Goal: Task Accomplishment & Management: Manage account settings

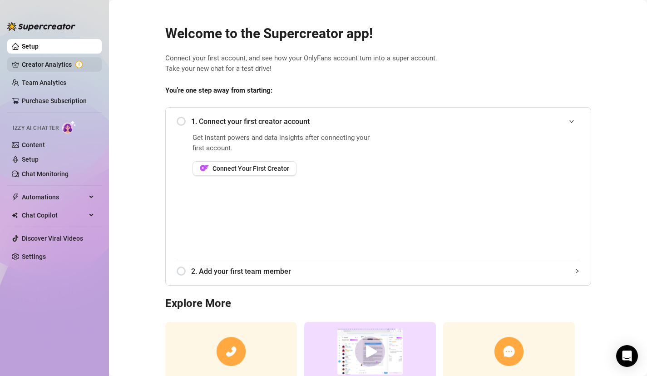
click at [49, 61] on link "Creator Analytics" at bounding box center [58, 64] width 73 height 15
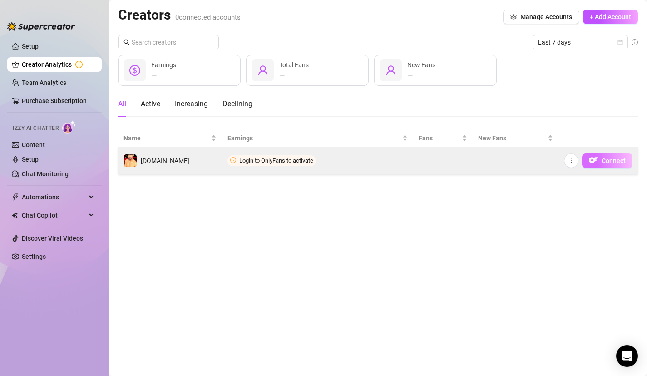
click at [601, 159] on button "Connect" at bounding box center [607, 160] width 50 height 15
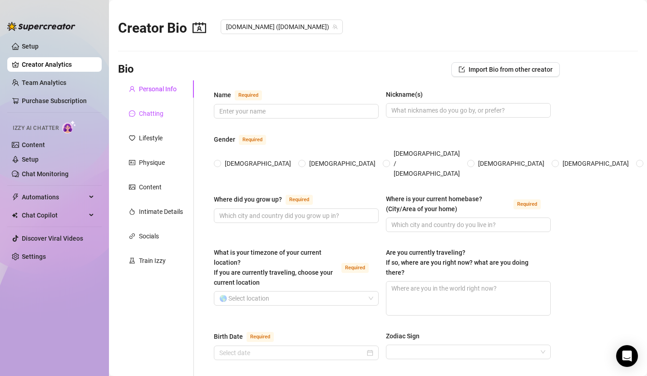
click at [144, 117] on div "Chatting" at bounding box center [151, 114] width 25 height 10
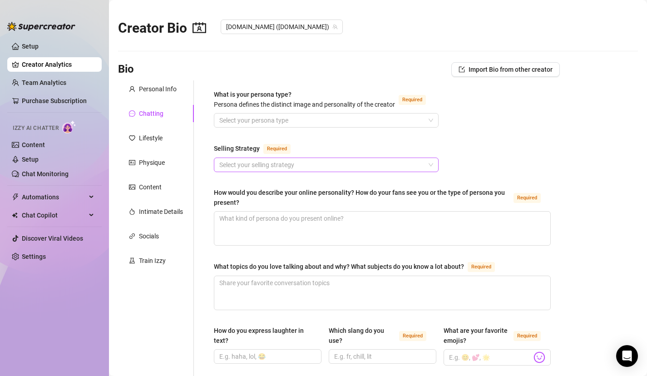
click at [244, 164] on input "Selling Strategy Required" at bounding box center [322, 165] width 206 height 14
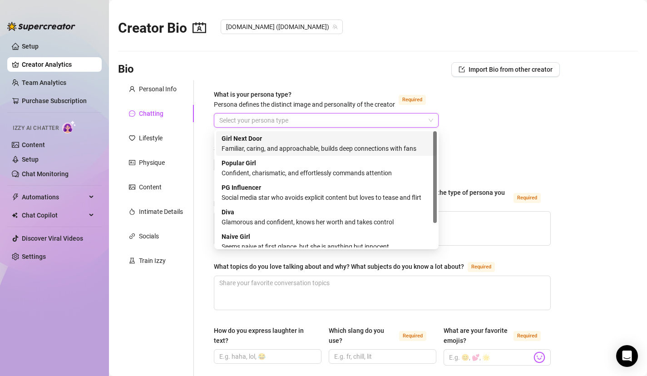
click at [233, 123] on input "What is your persona type? [PERSON_NAME] defines the distinct image and persona…" at bounding box center [322, 121] width 206 height 14
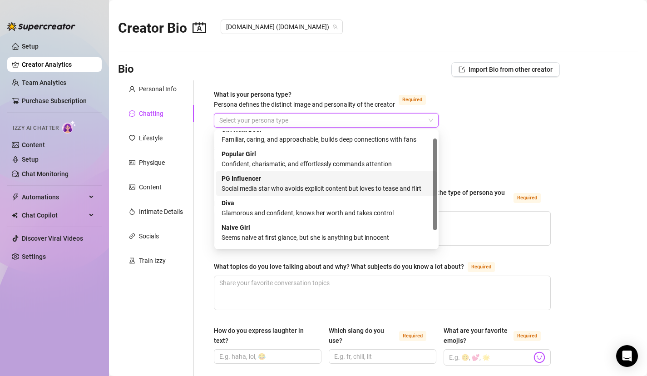
scroll to position [31, 0]
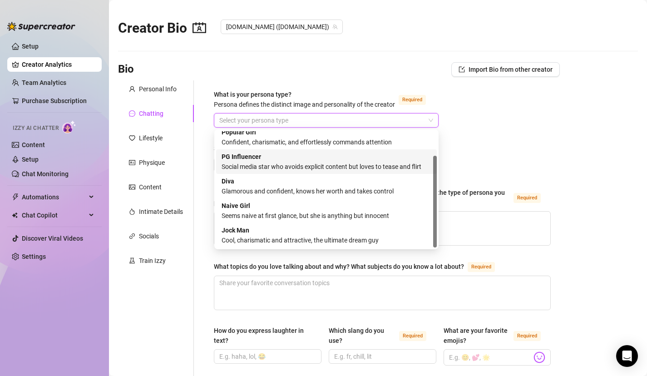
click at [205, 72] on div "Bio Import Bio from other creator" at bounding box center [339, 69] width 442 height 15
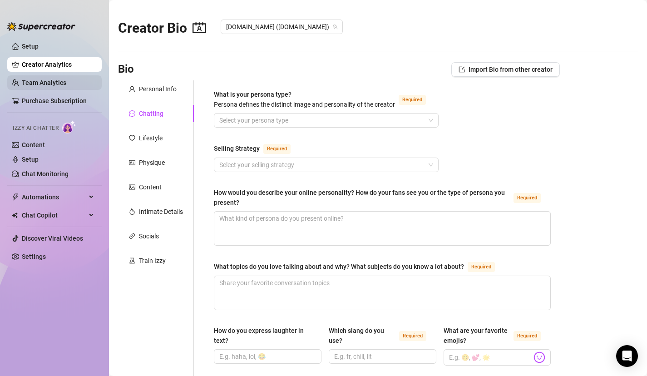
click at [57, 82] on link "Team Analytics" at bounding box center [44, 82] width 44 height 7
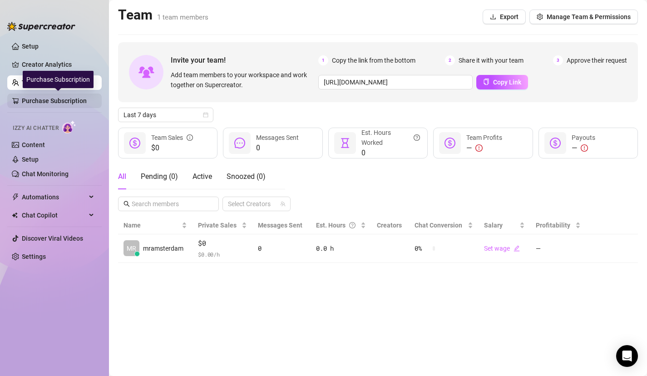
click at [50, 104] on link "Purchase Subscription" at bounding box center [58, 101] width 73 height 15
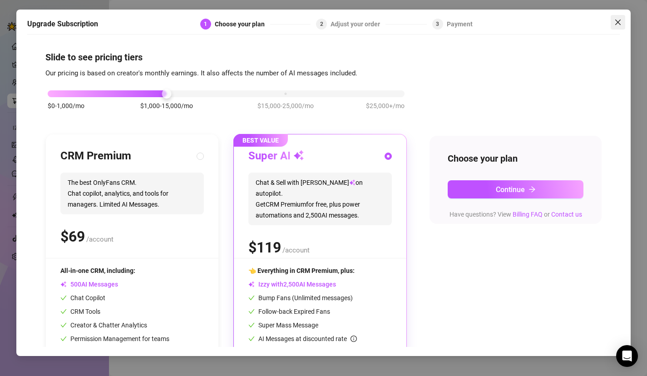
click at [622, 22] on icon "close" at bounding box center [617, 22] width 7 height 7
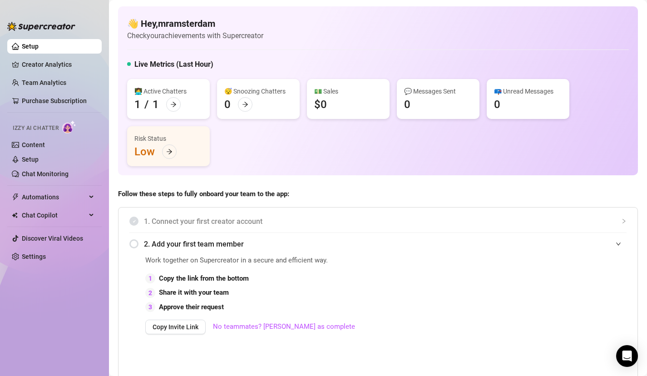
click at [144, 99] on div "👩‍💻 Active Chatters 1 / 1" at bounding box center [168, 99] width 83 height 40
click at [175, 104] on icon "arrow-right" at bounding box center [173, 104] width 5 height 5
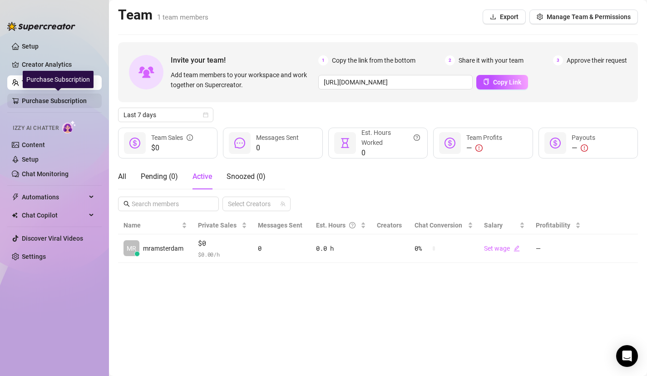
click at [44, 101] on link "Purchase Subscription" at bounding box center [58, 101] width 73 height 15
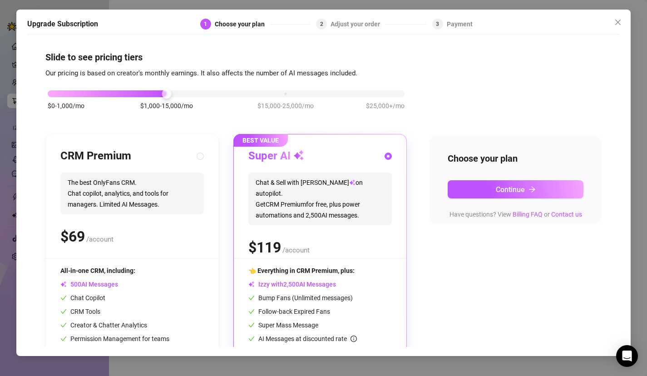
click at [8, 73] on div "Upgrade Subscription 1 Choose your plan 2 Adjust your order 3 Payment Slide to …" at bounding box center [323, 188] width 647 height 376
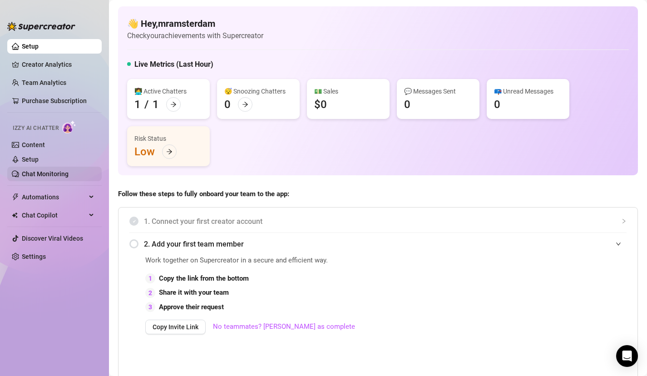
click at [50, 172] on link "Chat Monitoring" at bounding box center [45, 173] width 47 height 7
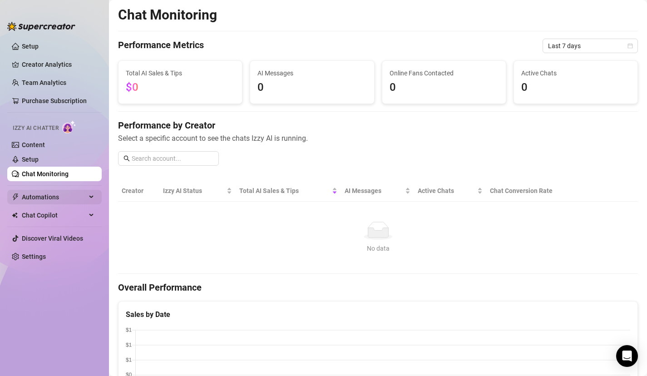
click at [49, 200] on span "Automations" at bounding box center [54, 197] width 64 height 15
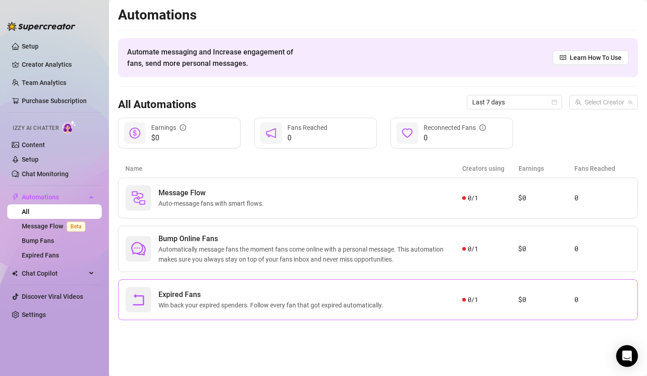
click at [202, 305] on span "Win back your expired spenders. Follow every fan that got expired automatically." at bounding box center [272, 305] width 228 height 10
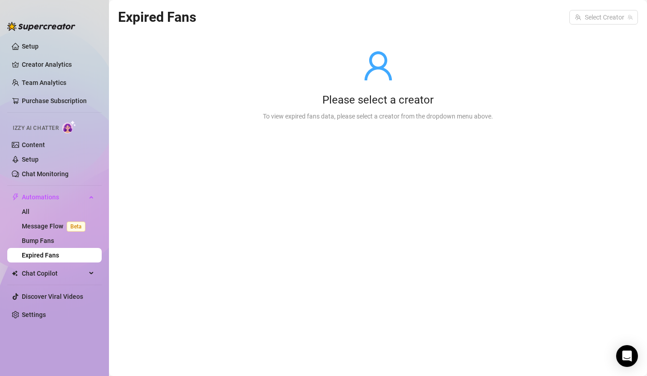
click at [377, 65] on icon "user" at bounding box center [378, 65] width 33 height 33
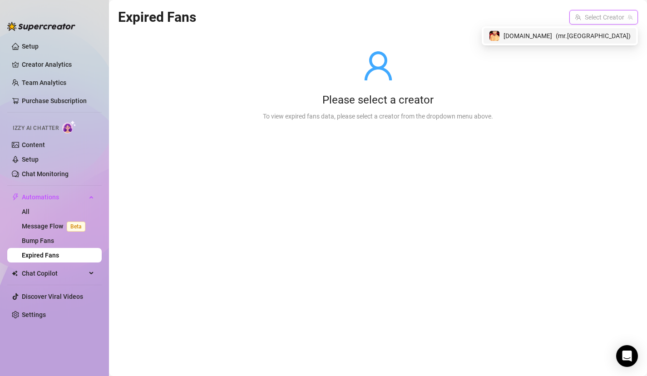
click at [608, 18] on input "search" at bounding box center [599, 17] width 49 height 14
click at [577, 35] on span "( mr.[GEOGRAPHIC_DATA] )" at bounding box center [593, 36] width 75 height 10
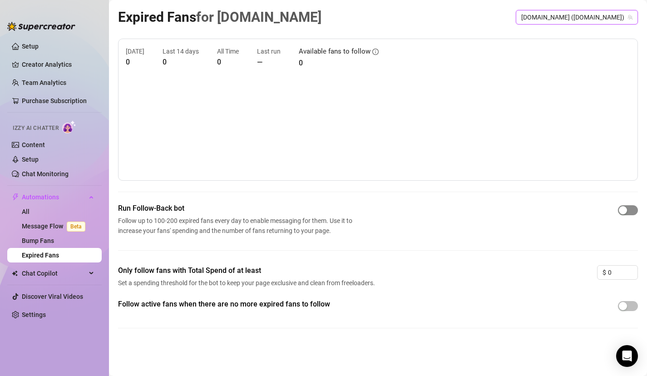
click at [626, 211] on div "button" at bounding box center [623, 210] width 8 height 8
click at [626, 211] on span "button" at bounding box center [628, 210] width 20 height 10
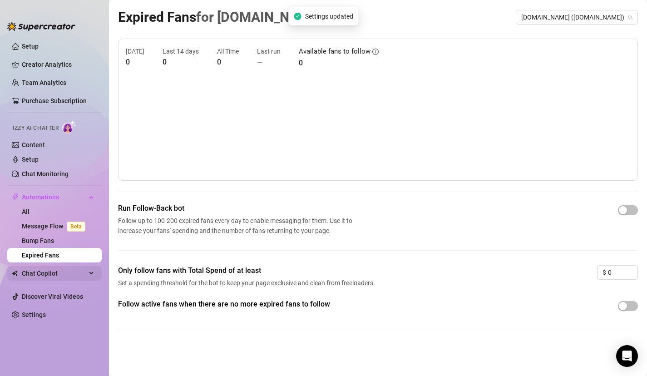
click at [57, 277] on span "Chat Copilot" at bounding box center [54, 273] width 64 height 15
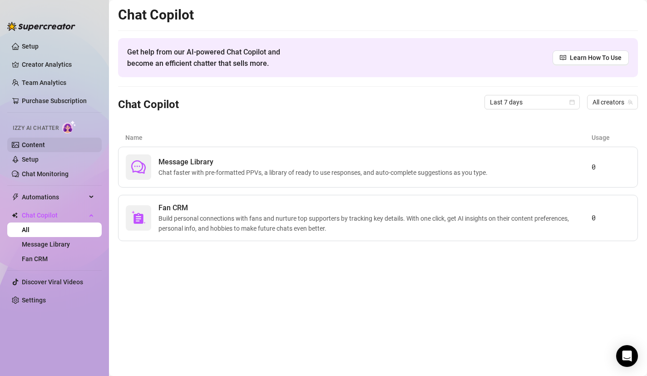
click at [45, 146] on link "Content" at bounding box center [33, 144] width 23 height 7
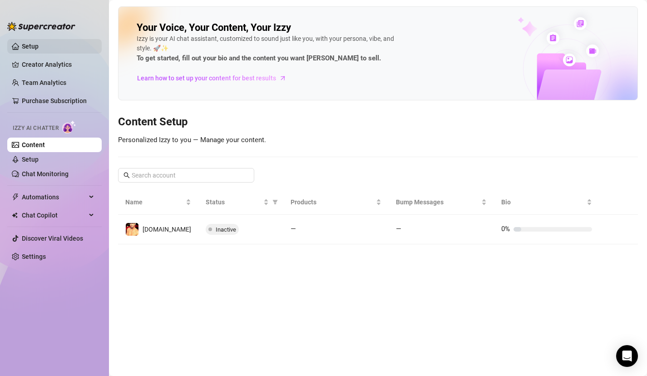
click at [32, 47] on link "Setup" at bounding box center [30, 46] width 17 height 7
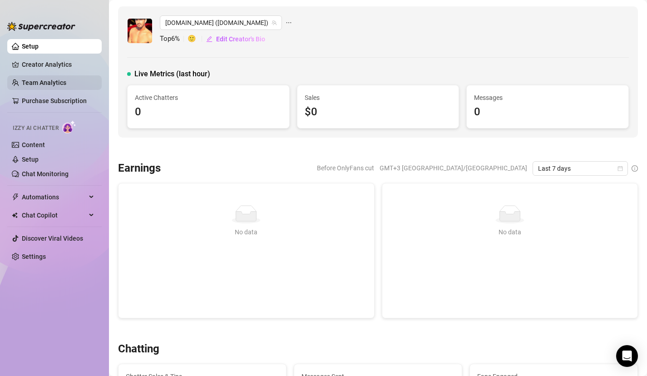
click at [52, 86] on link "Team Analytics" at bounding box center [44, 82] width 44 height 7
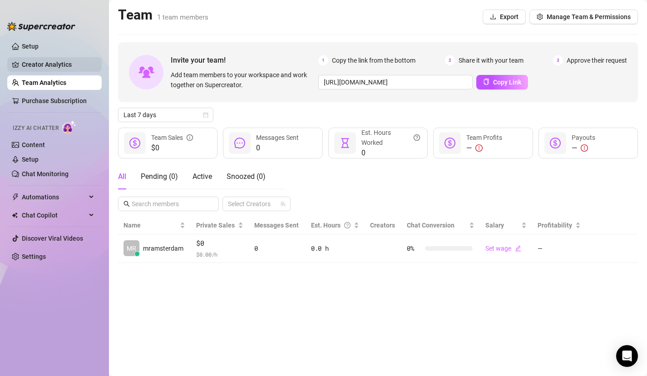
click at [41, 65] on link "Creator Analytics" at bounding box center [58, 64] width 73 height 15
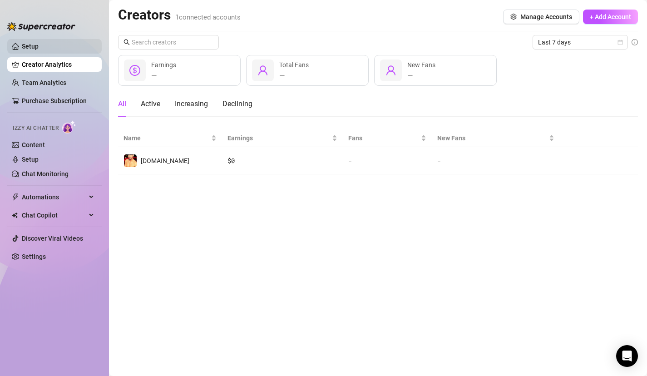
click at [35, 43] on link "Setup" at bounding box center [30, 46] width 17 height 7
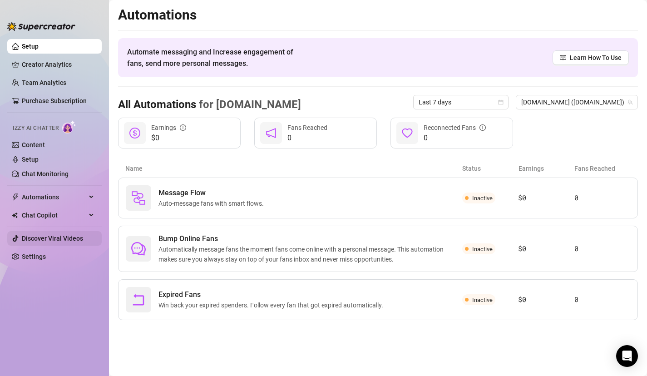
click at [31, 239] on link "Discover Viral Videos" at bounding box center [52, 238] width 61 height 7
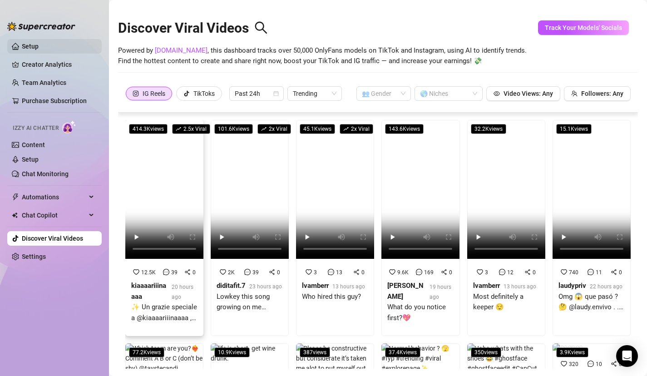
click at [30, 49] on link "Setup" at bounding box center [30, 46] width 17 height 7
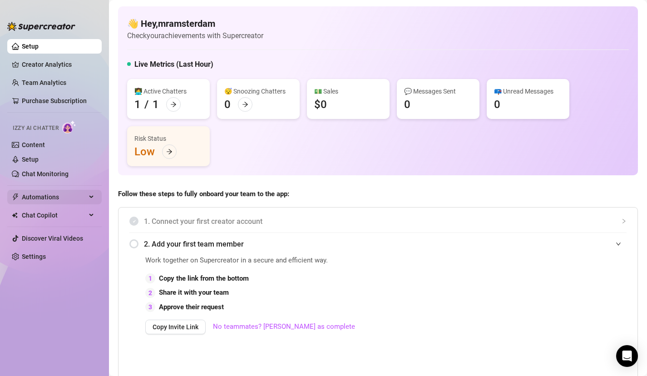
click at [40, 192] on span "Automations" at bounding box center [54, 197] width 64 height 15
